Goal: Task Accomplishment & Management: Use online tool/utility

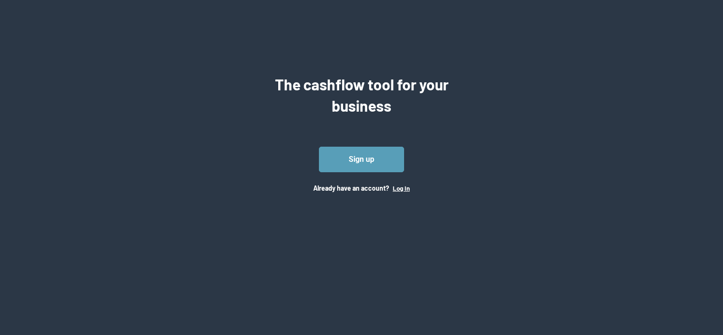
click at [400, 186] on button "Log In" at bounding box center [401, 188] width 17 height 8
